Goal: Find specific page/section: Find specific page/section

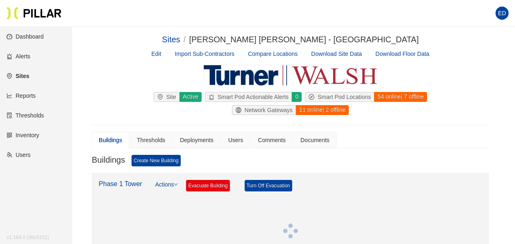
click at [31, 94] on link "Reports" at bounding box center [21, 95] width 29 height 7
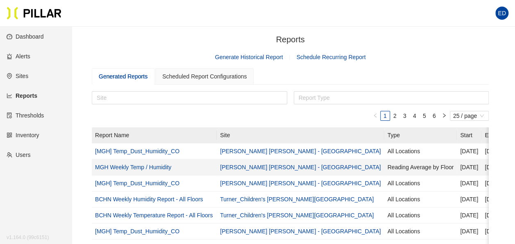
click at [153, 165] on link "MGH Weekly Temp / Humidity" at bounding box center [133, 167] width 76 height 7
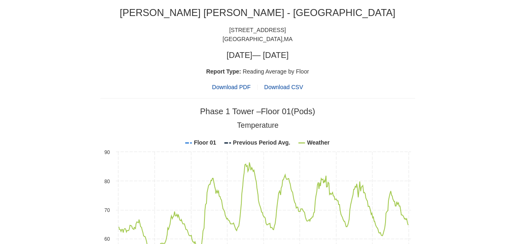
click at [223, 87] on span "Download PDF" at bounding box center [231, 86] width 39 height 9
